Goal: Task Accomplishment & Management: Use online tool/utility

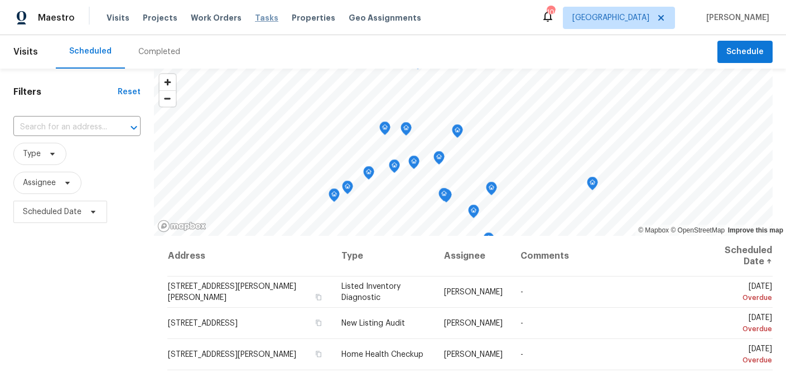
click at [256, 19] on span "Tasks" at bounding box center [266, 18] width 23 height 8
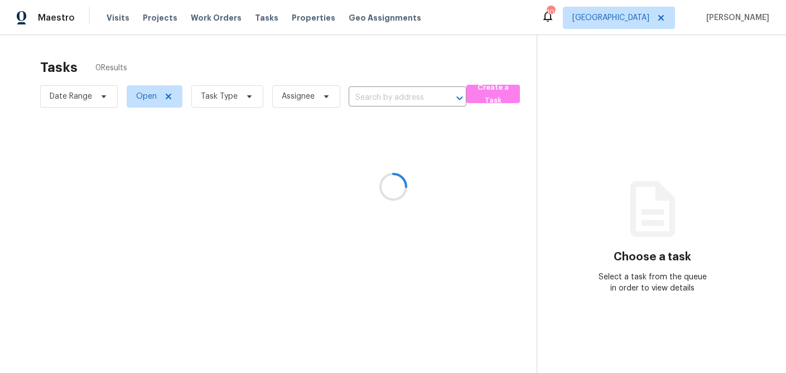
click at [247, 103] on div at bounding box center [393, 186] width 786 height 373
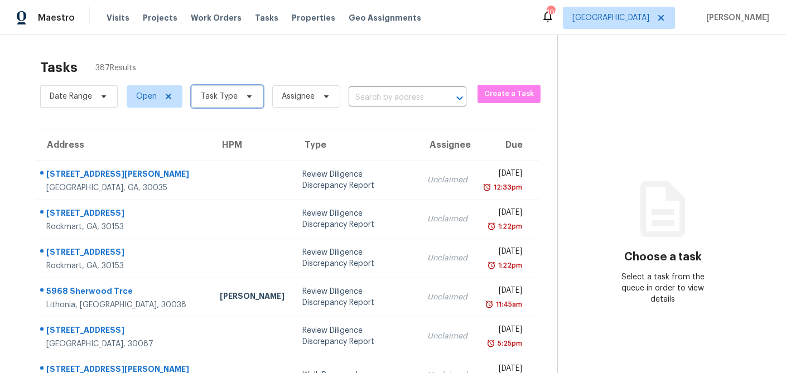
click at [247, 99] on icon at bounding box center [249, 96] width 9 height 9
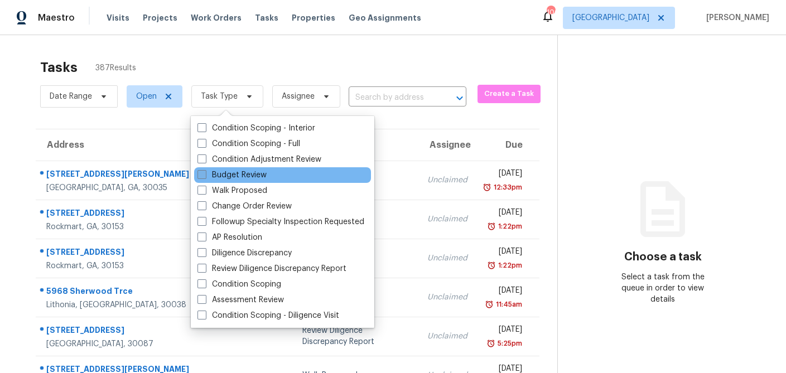
click at [206, 175] on label "Budget Review" at bounding box center [231, 175] width 69 height 11
click at [205, 175] on input "Budget Review" at bounding box center [200, 173] width 7 height 7
checkbox input "true"
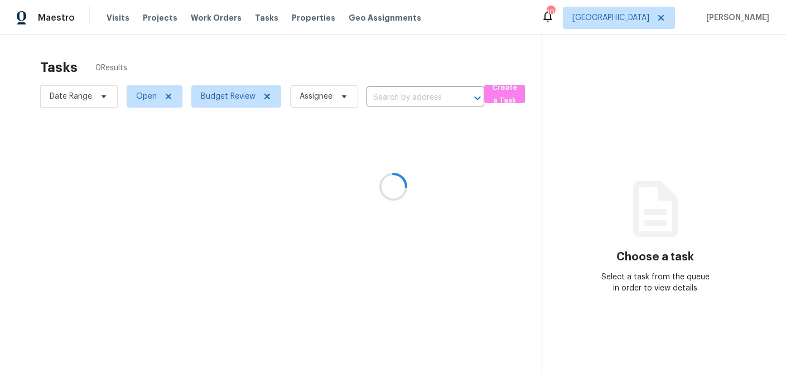
click at [270, 63] on div at bounding box center [393, 186] width 786 height 373
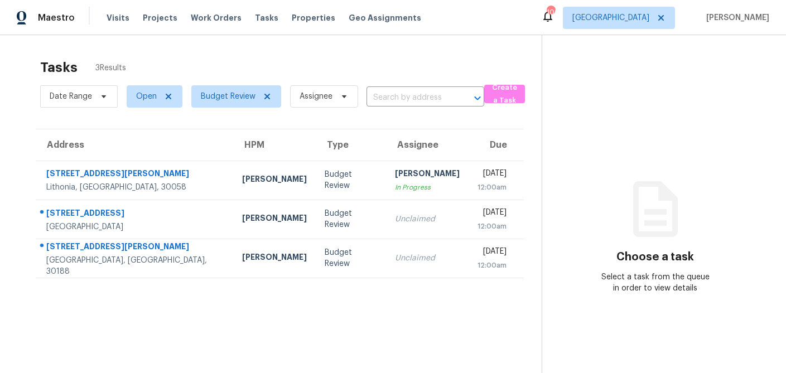
click at [316, 211] on td "Budget Review" at bounding box center [351, 219] width 70 height 39
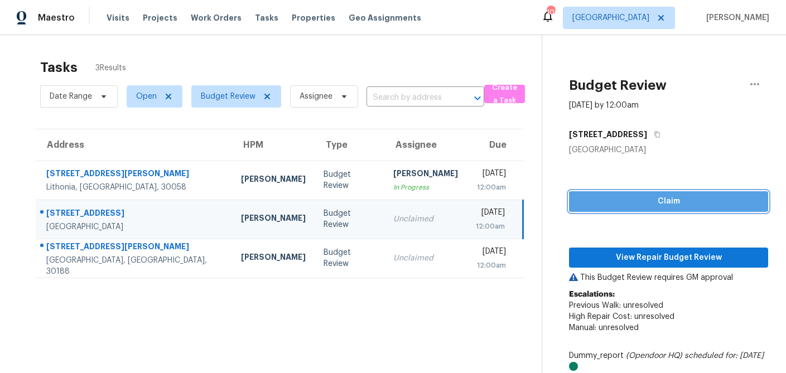
click at [577, 203] on button "Claim" at bounding box center [668, 201] width 199 height 21
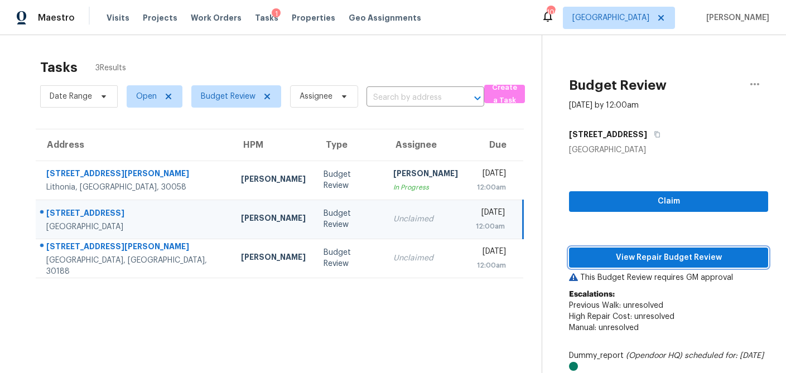
click at [619, 257] on span "View Repair Budget Review" at bounding box center [668, 258] width 181 height 14
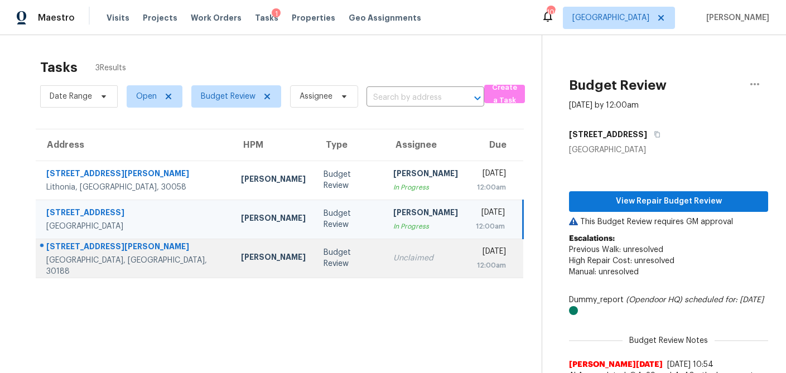
click at [384, 244] on td "Unclaimed" at bounding box center [425, 258] width 83 height 39
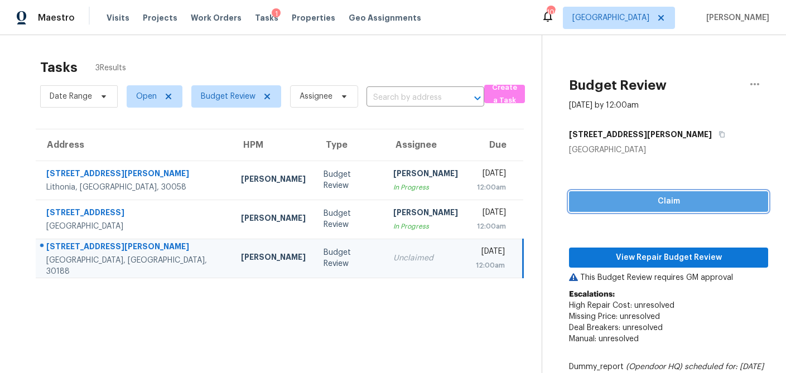
click at [615, 193] on button "Claim" at bounding box center [668, 201] width 199 height 21
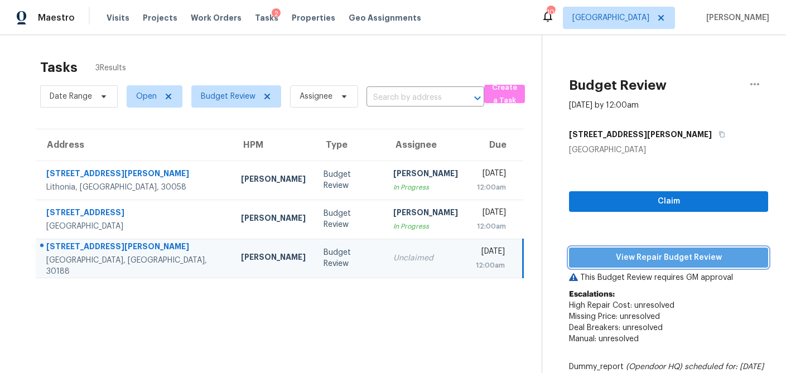
click at [620, 252] on span "View Repair Budget Review" at bounding box center [668, 258] width 181 height 14
